Goal: Transaction & Acquisition: Purchase product/service

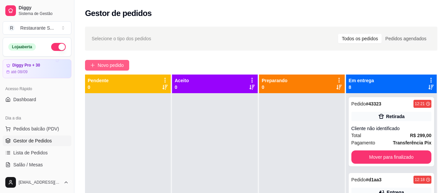
click at [104, 64] on span "Novo pedido" at bounding box center [111, 64] width 26 height 7
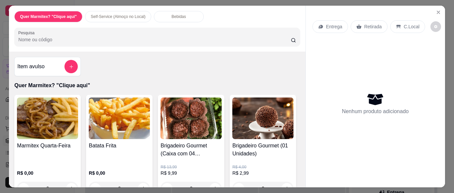
click at [39, 127] on img at bounding box center [47, 118] width 61 height 42
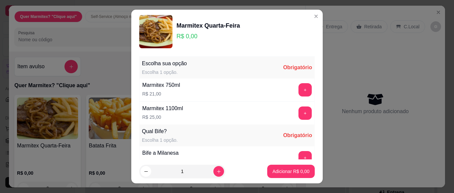
click at [207, 112] on div "Marmitex 1100ml R$ 25,00 +" at bounding box center [226, 112] width 175 height 23
click at [299, 113] on button "+" at bounding box center [305, 113] width 13 height 13
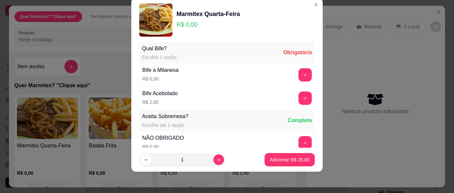
scroll to position [174, 0]
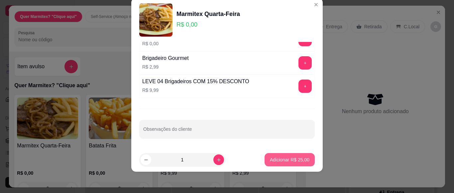
click at [292, 161] on p "Adicionar R$ 25,00" at bounding box center [290, 159] width 40 height 7
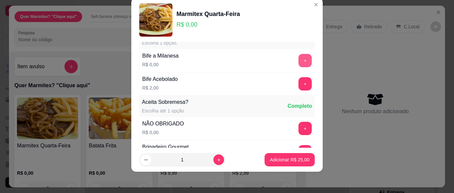
click at [298, 62] on button "+" at bounding box center [304, 60] width 13 height 13
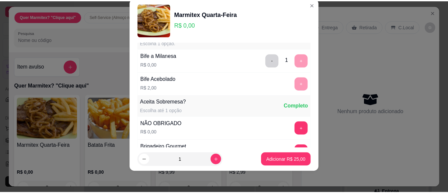
scroll to position [139, 0]
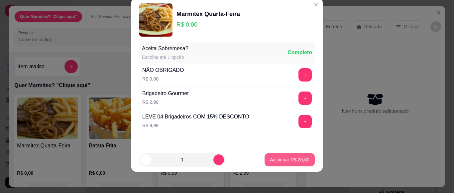
click at [301, 160] on button "Adicionar R$ 25,00" at bounding box center [290, 159] width 50 height 13
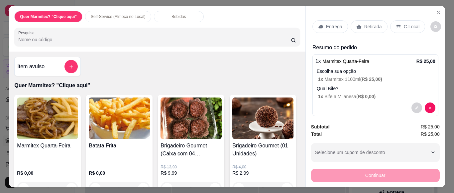
drag, startPoint x: 372, startPoint y: 23, endPoint x: 383, endPoint y: 56, distance: 34.9
click at [372, 23] on p "Retirada" at bounding box center [373, 26] width 18 height 7
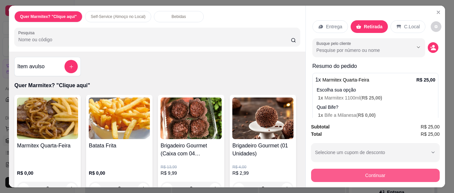
click at [321, 173] on button "Continuar" at bounding box center [375, 175] width 129 height 13
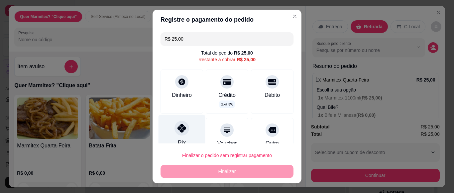
drag, startPoint x: 169, startPoint y: 132, endPoint x: 175, endPoint y: 136, distance: 6.6
click at [170, 132] on div "Pix" at bounding box center [182, 134] width 47 height 39
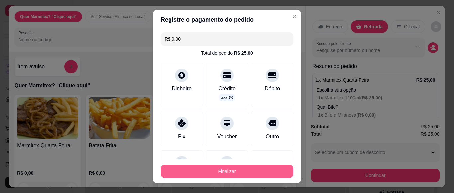
click at [238, 172] on button "Finalizar" at bounding box center [227, 171] width 133 height 13
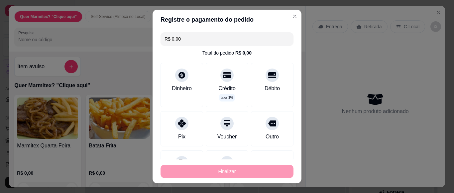
type input "-R$ 25,00"
